Goal: Information Seeking & Learning: Check status

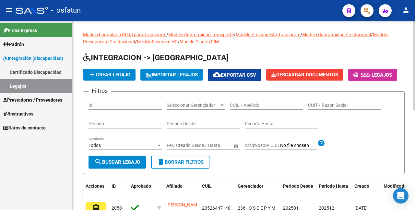
click at [247, 108] on input "CUIL / Apellido" at bounding box center [266, 106] width 73 height 6
paste input "20565478762"
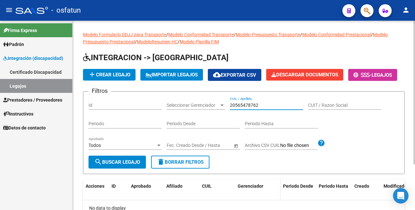
scroll to position [60, 0]
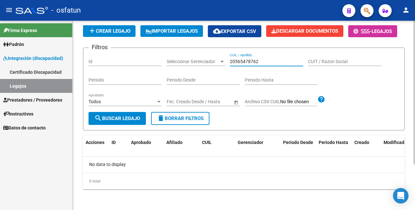
type input "20565478762"
click at [119, 61] on input "Id" at bounding box center [125, 62] width 73 height 6
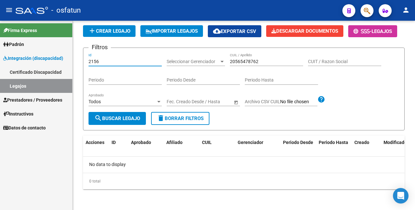
type input "2156"
click at [36, 89] on link "Legajos" at bounding box center [36, 86] width 72 height 14
drag, startPoint x: 110, startPoint y: 62, endPoint x: 82, endPoint y: 55, distance: 28.0
click at [82, 55] on div "Modelo Formulario DDJJ para Transporte / Modelo Conformidad Transporte / Modelo…" at bounding box center [244, 93] width 342 height 233
type input "2156"
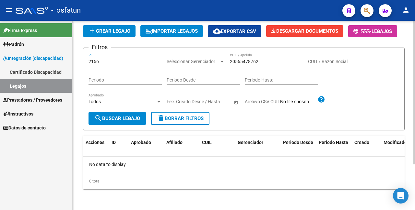
click at [124, 120] on span "search Buscar Legajo" at bounding box center [117, 119] width 46 height 6
drag, startPoint x: 274, startPoint y: 61, endPoint x: 227, endPoint y: 58, distance: 47.7
click at [227, 58] on div "Filtros 2156 Id Seleccionar Gerenciador Seleccionar Gerenciador 20565478762 CUI…" at bounding box center [244, 82] width 311 height 59
type input "[PERSON_NAME]"
click at [75, 63] on div "Modelo Formulario DDJJ para Transporte / Modelo Conformidad Transporte / Modelo…" at bounding box center [244, 93] width 342 height 233
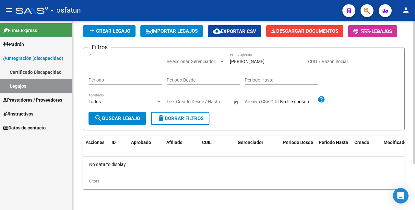
click at [129, 118] on span "search Buscar Legajo" at bounding box center [117, 119] width 46 height 6
drag, startPoint x: 247, startPoint y: 63, endPoint x: 222, endPoint y: 57, distance: 25.7
click at [223, 60] on div "Filtros Id Seleccionar Gerenciador Seleccionar Gerenciador [PERSON_NAME] CUIL /…" at bounding box center [244, 82] width 311 height 59
click at [127, 65] on input "Id" at bounding box center [125, 62] width 73 height 6
click at [39, 86] on link "Legajos" at bounding box center [36, 86] width 72 height 14
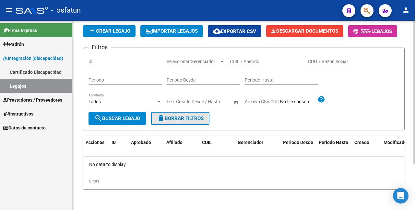
click at [189, 118] on span "delete Borrar Filtros" at bounding box center [180, 119] width 47 height 6
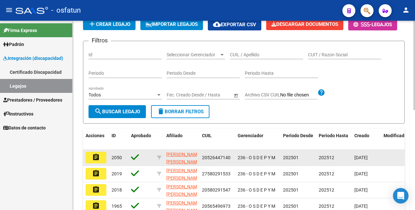
scroll to position [0, 0]
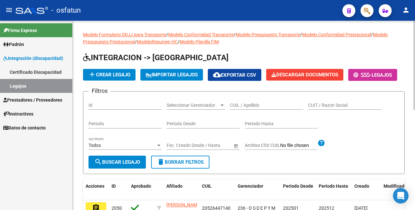
click at [119, 110] on div "Id" at bounding box center [125, 103] width 73 height 13
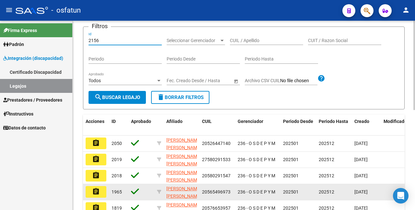
scroll to position [130, 0]
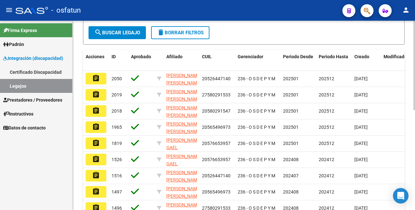
type input "2156"
click at [124, 36] on span "search Buscar Legajo" at bounding box center [117, 33] width 46 height 6
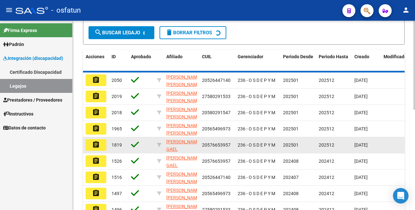
scroll to position [60, 0]
